Goal: Task Accomplishment & Management: Use online tool/utility

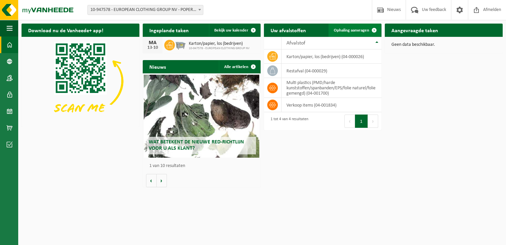
click at [355, 31] on span "Ophaling aanvragen" at bounding box center [351, 30] width 35 height 4
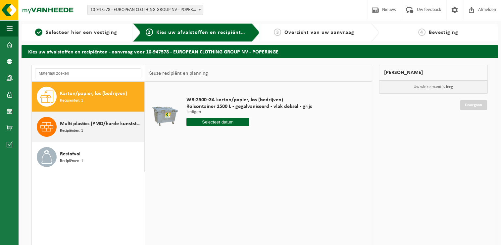
click at [99, 129] on div "Multi plastics (PMD/harde kunststoffen/spanbanden/EPS/folie naturel/folie gemen…" at bounding box center [101, 127] width 83 height 20
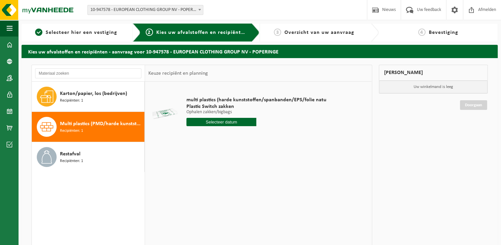
click at [217, 121] on input "text" at bounding box center [222, 122] width 70 height 8
click at [216, 190] on div "22" at bounding box center [216, 191] width 12 height 11
type input "Van 2025-10-22"
